Goal: Task Accomplishment & Management: Use online tool/utility

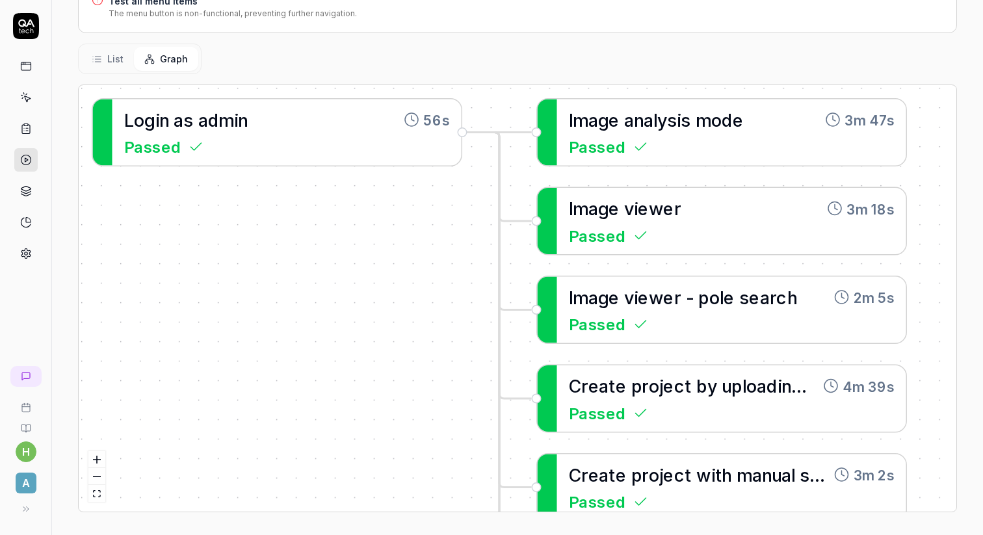
scroll to position [264, 0]
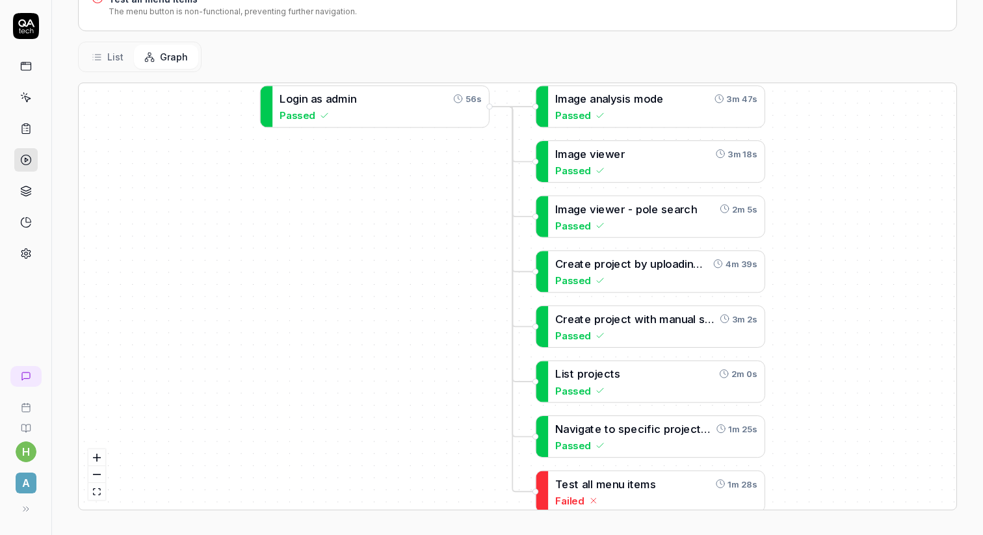
drag, startPoint x: 503, startPoint y: 379, endPoint x: 320, endPoint y: 271, distance: 212.6
click at [320, 271] on div "L o g i n a s a d m i n 56s Passed L o g i n w i t h a v a l i d e m a i l b u …" at bounding box center [518, 296] width 878 height 427
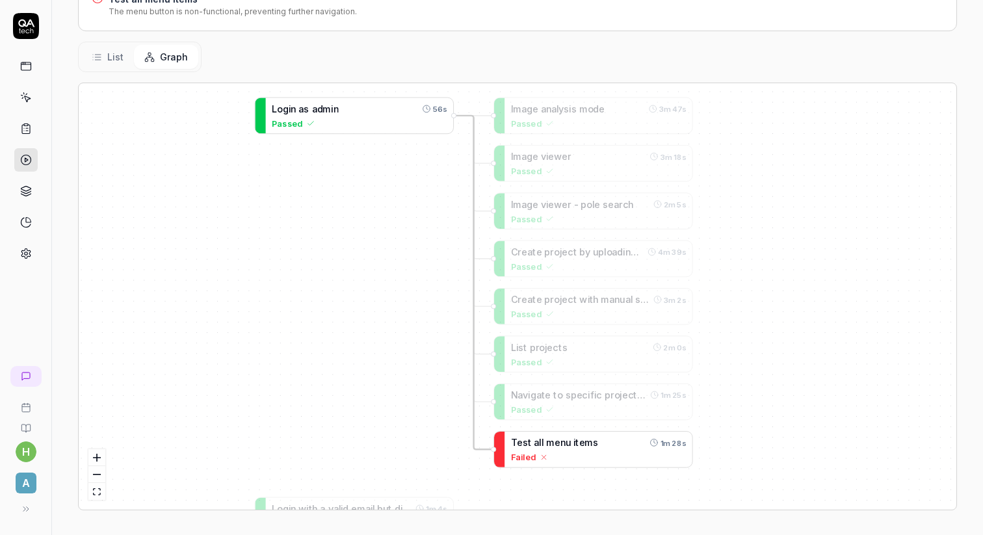
click at [542, 437] on span "l" at bounding box center [543, 442] width 2 height 11
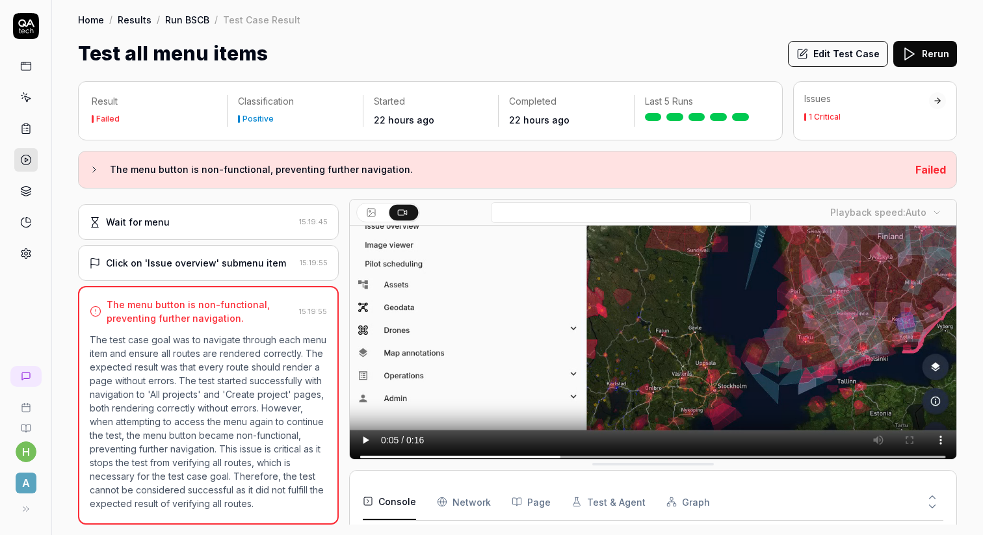
drag, startPoint x: 483, startPoint y: 456, endPoint x: 499, endPoint y: 456, distance: 16.3
drag, startPoint x: 480, startPoint y: 457, endPoint x: 479, endPoint y: 504, distance: 46.8
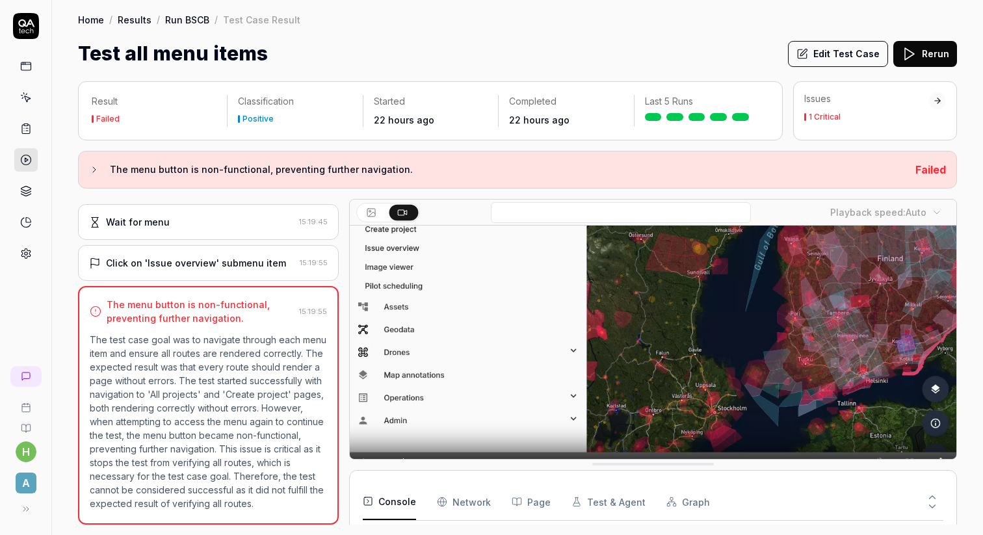
scroll to position [87, 0]
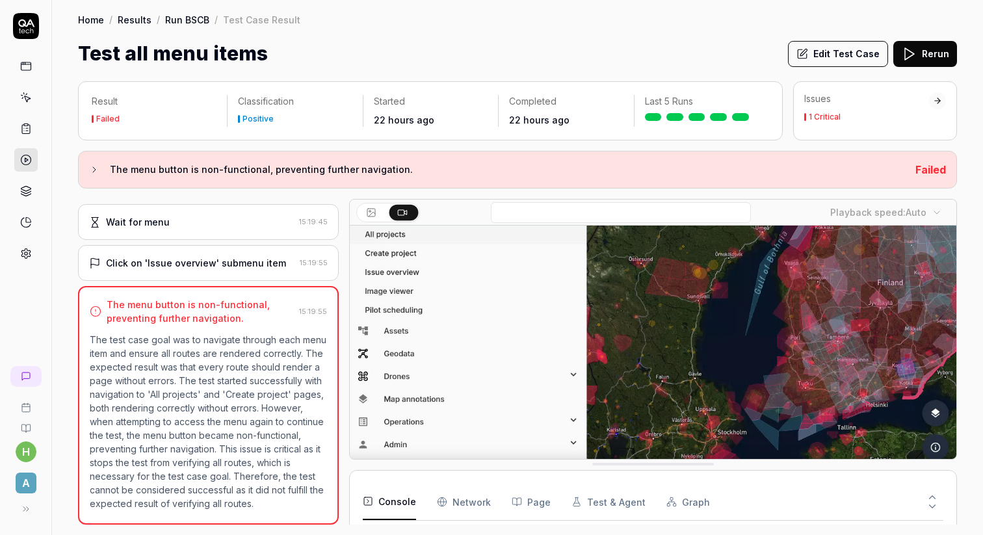
click at [255, 378] on p "The test case goal was to navigate through each menu item and ensure all routes…" at bounding box center [208, 422] width 237 height 178
click at [217, 399] on p "The test case goal was to navigate through each menu item and ensure all routes…" at bounding box center [208, 422] width 237 height 178
click at [488, 403] on video at bounding box center [653, 328] width 607 height 379
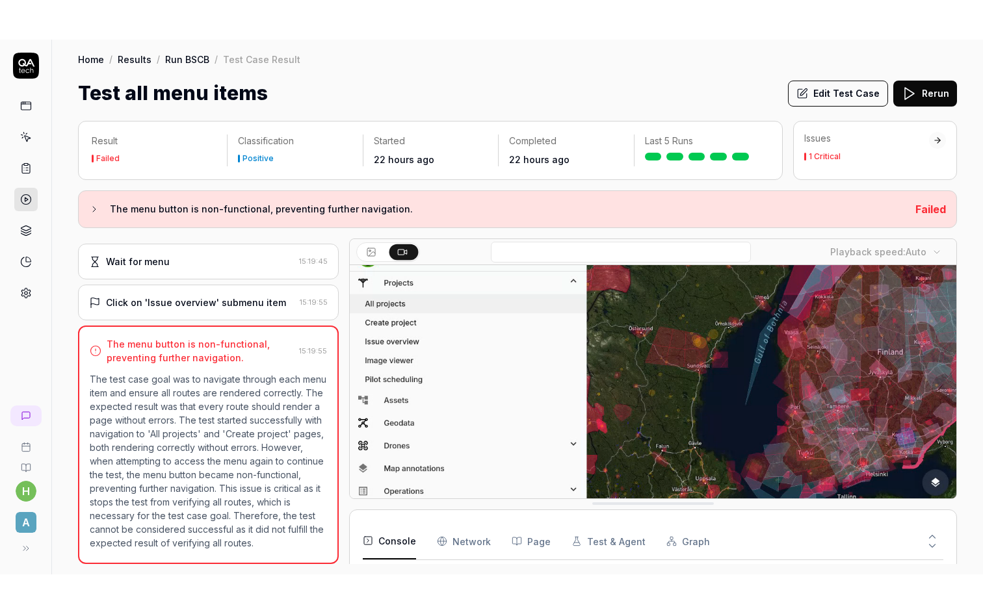
scroll to position [48, 0]
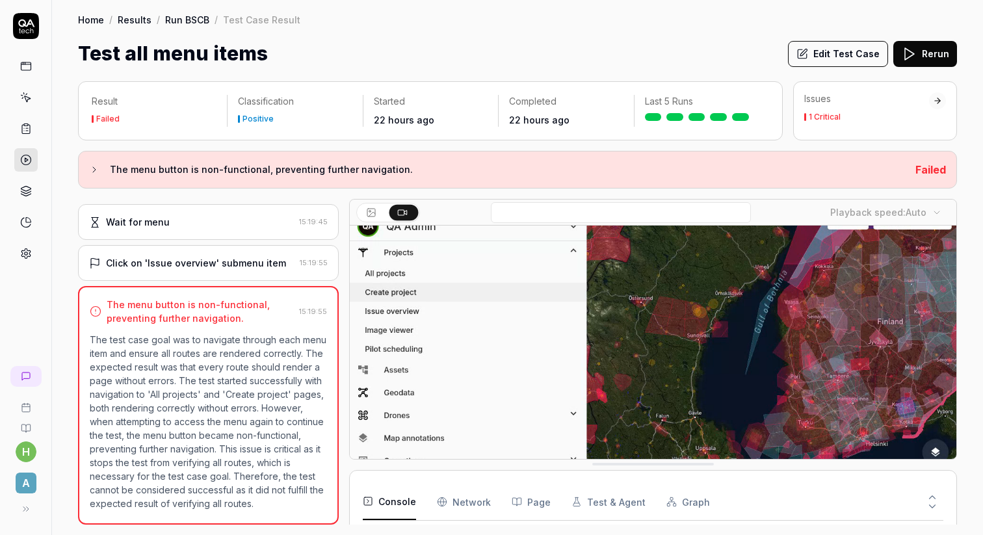
click at [532, 332] on video at bounding box center [653, 367] width 607 height 379
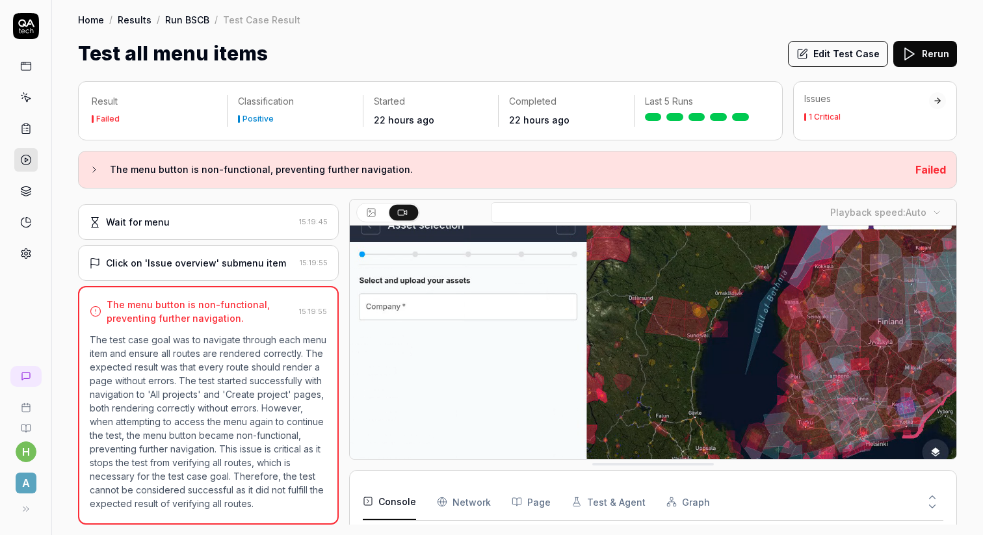
click at [532, 332] on video at bounding box center [653, 367] width 607 height 379
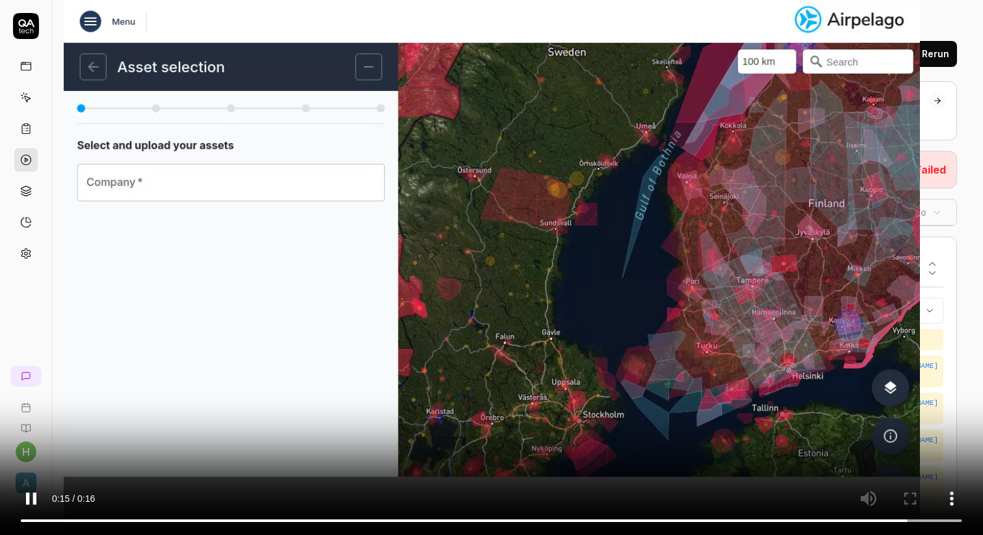
scroll to position [150, 0]
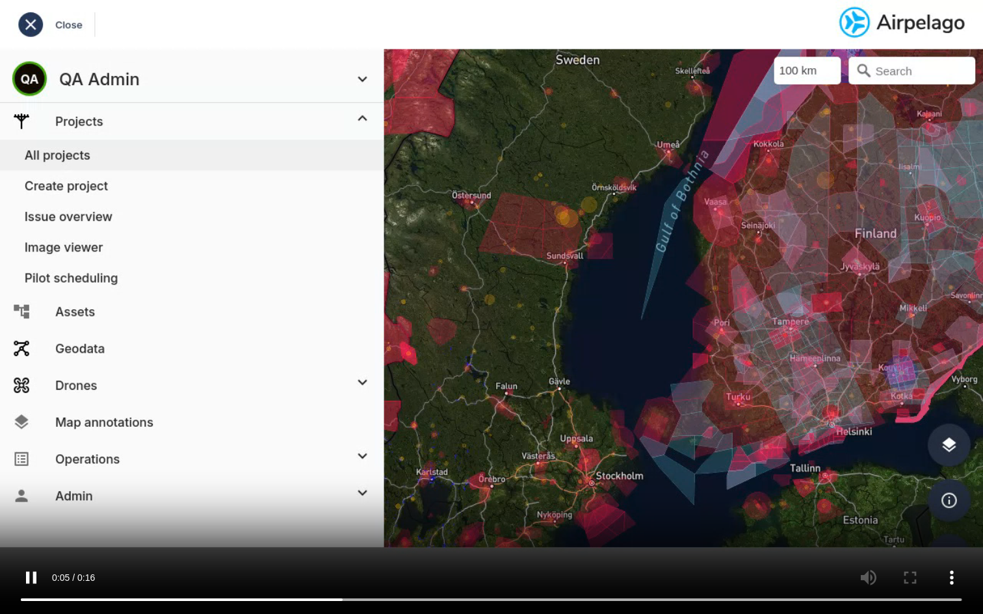
click at [466, 272] on video at bounding box center [491, 307] width 983 height 614
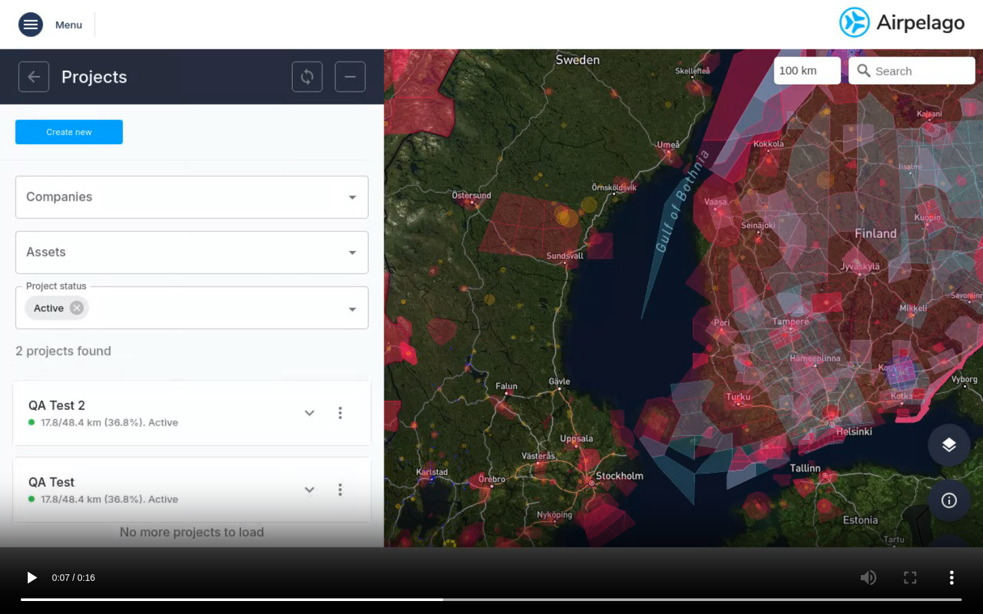
click at [503, 496] on video at bounding box center [491, 307] width 983 height 614
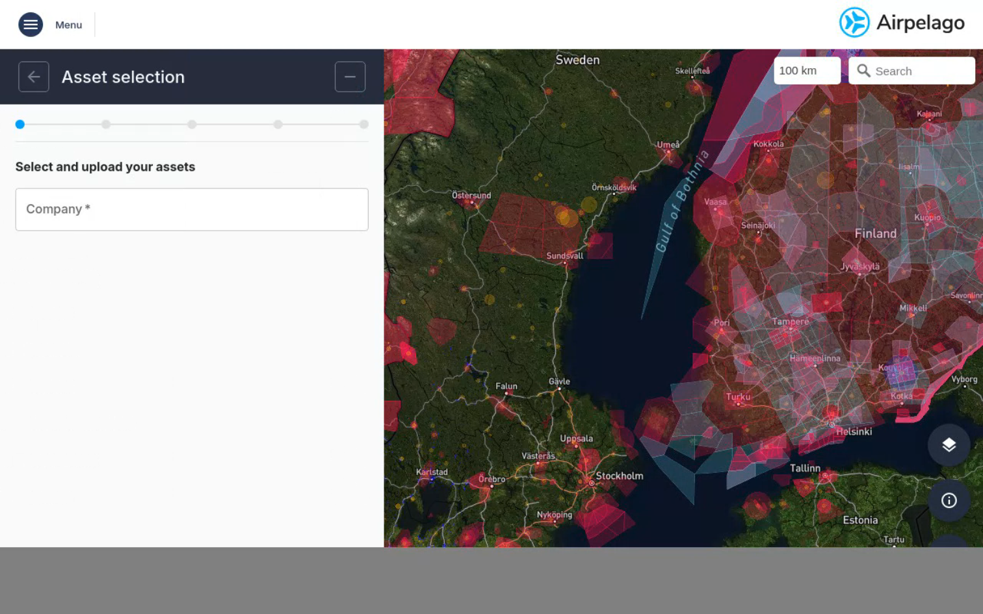
click at [382, 345] on video at bounding box center [491, 307] width 983 height 614
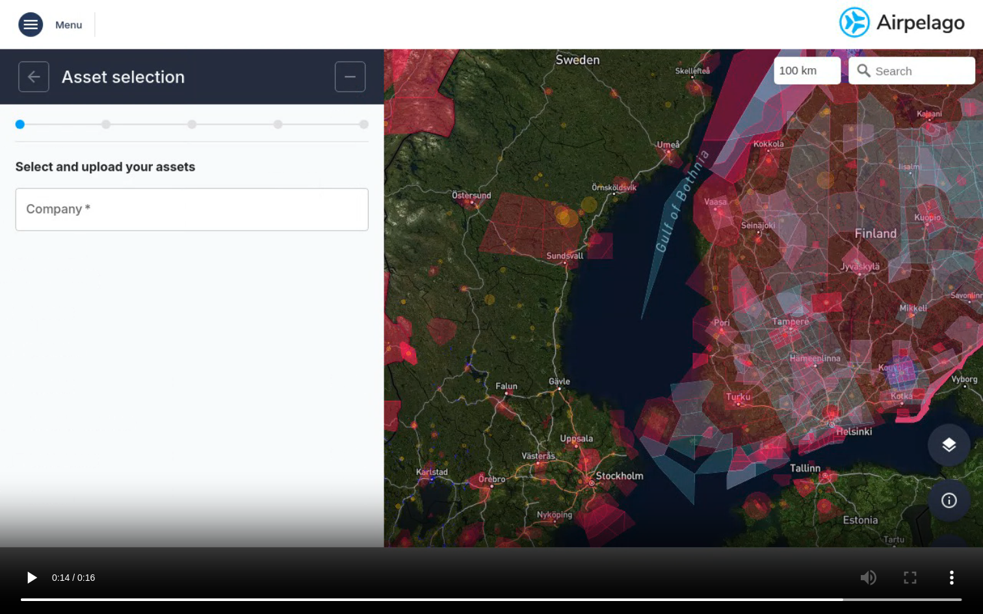
click at [382, 345] on video at bounding box center [491, 307] width 983 height 614
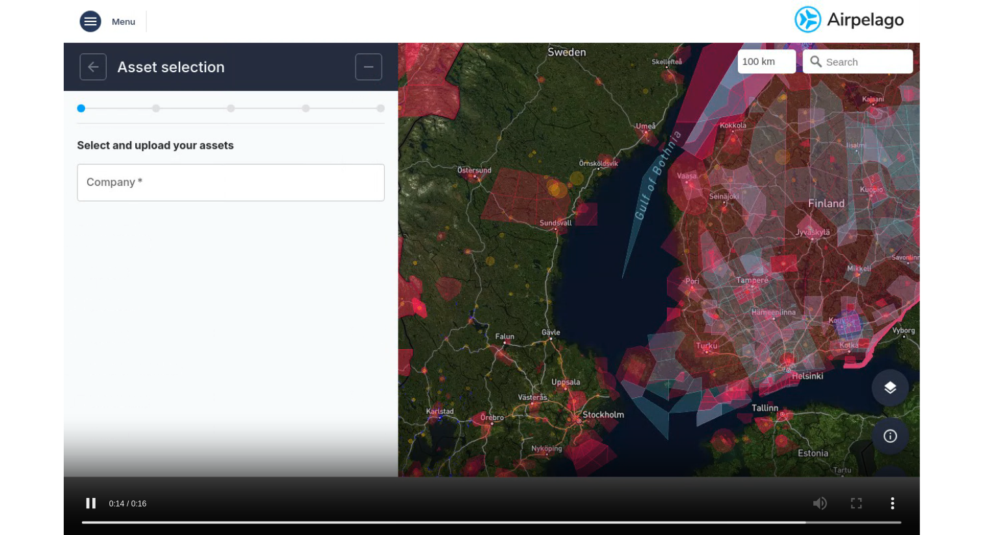
scroll to position [230, 0]
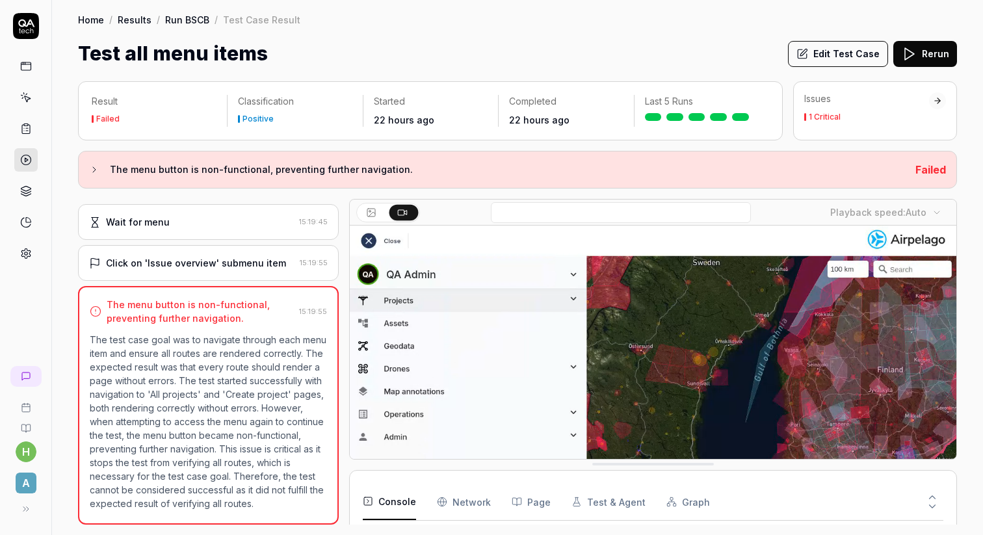
click at [464, 346] on video at bounding box center [653, 415] width 607 height 379
click at [929, 59] on button "Rerun" at bounding box center [925, 54] width 64 height 26
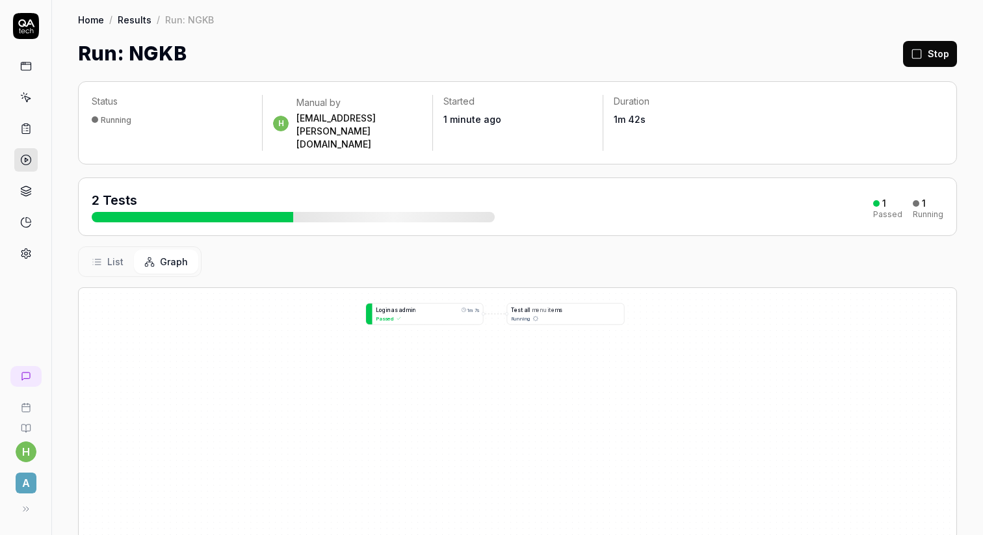
drag, startPoint x: 765, startPoint y: 385, endPoint x: 610, endPoint y: 337, distance: 162.7
click at [610, 337] on div "T e s t a l l m e n u i t e m s Running L o g i n a s a d m i n 1m 7s Passed" at bounding box center [518, 501] width 878 height 427
drag, startPoint x: 610, startPoint y: 337, endPoint x: 560, endPoint y: 382, distance: 67.2
click at [560, 382] on div "T e s t a l l m e n u i t e m s Running L o g i n a s a d m i n 1m 7s Passed" at bounding box center [518, 501] width 878 height 427
click at [472, 344] on span "l" at bounding box center [473, 348] width 2 height 9
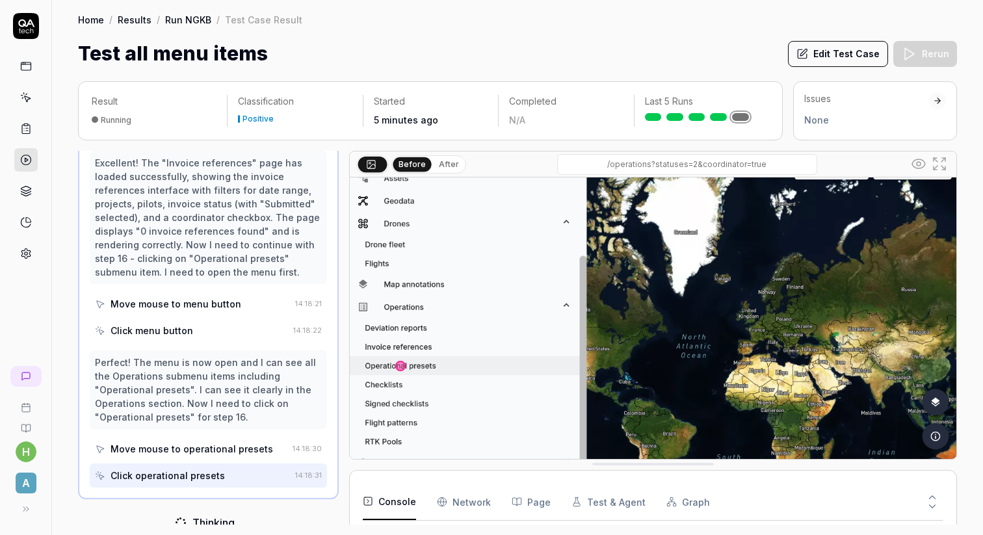
scroll to position [44, 0]
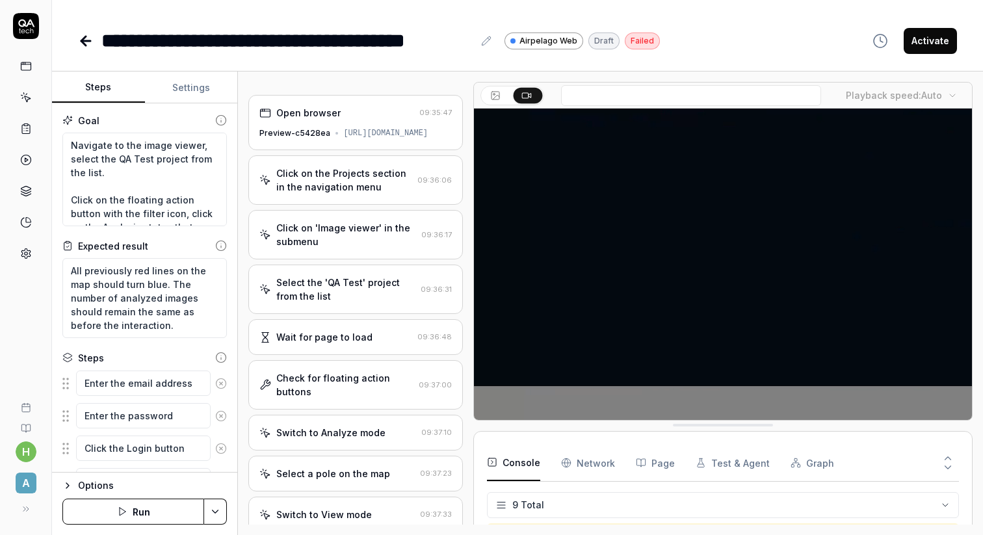
scroll to position [70, 0]
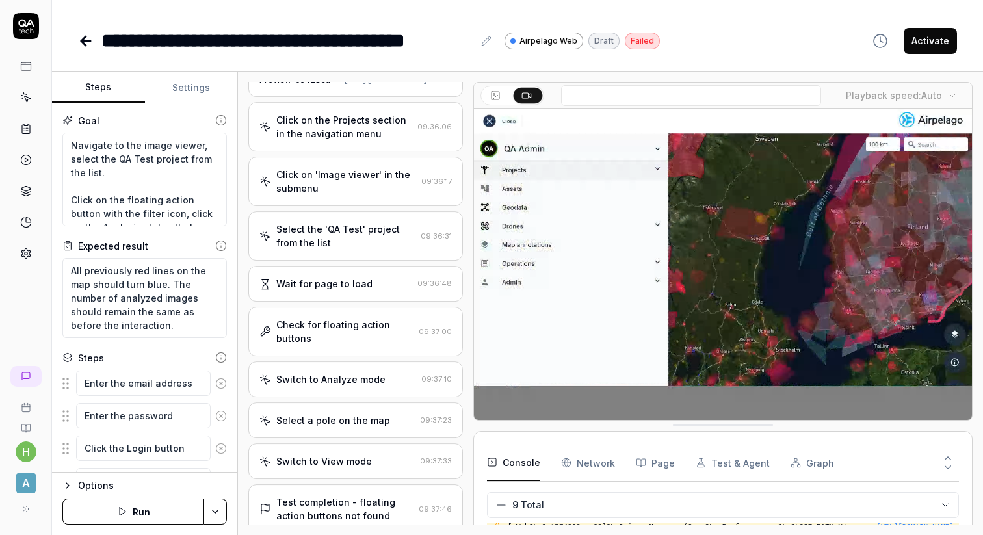
type textarea "*"
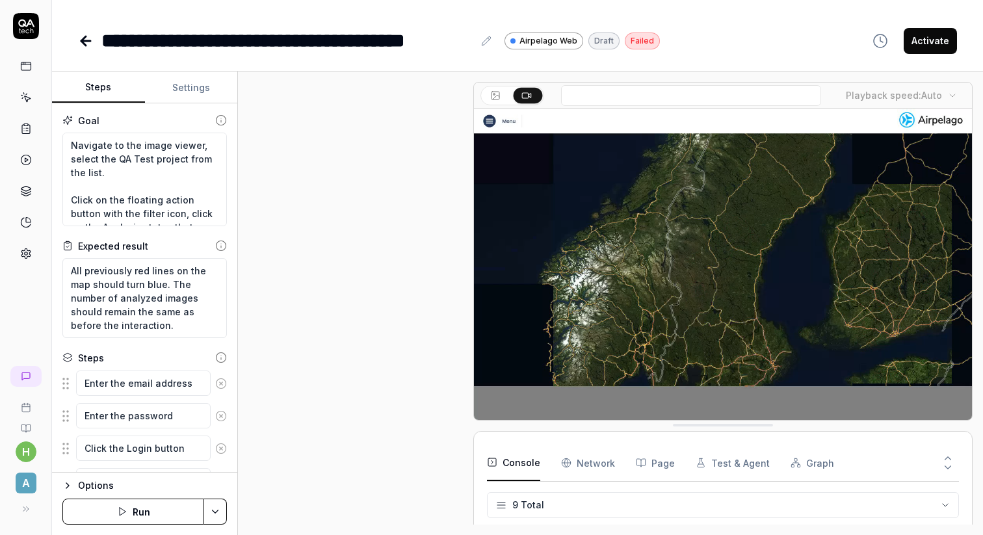
scroll to position [0, 0]
